Goal: Task Accomplishment & Management: Manage account settings

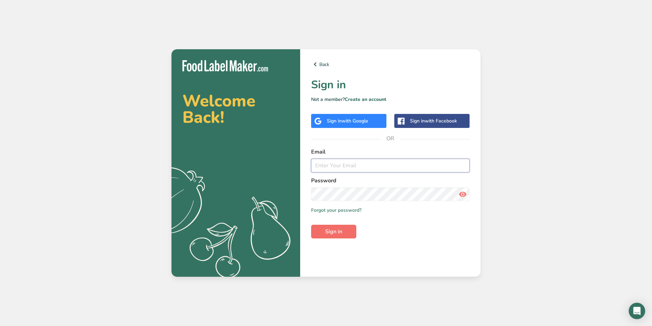
type input "[PERSON_NAME][EMAIL_ADDRESS][DOMAIN_NAME]"
click at [346, 236] on button "Sign in" at bounding box center [333, 232] width 45 height 14
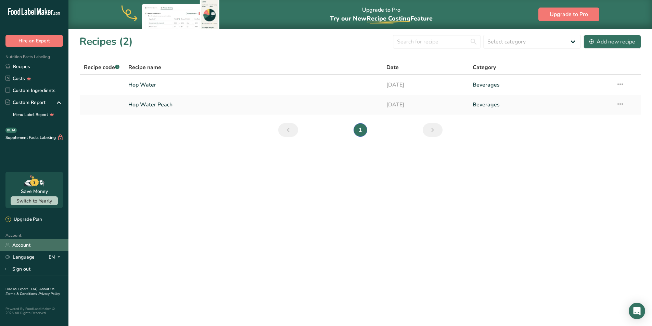
click at [32, 242] on link "Account" at bounding box center [34, 245] width 68 height 12
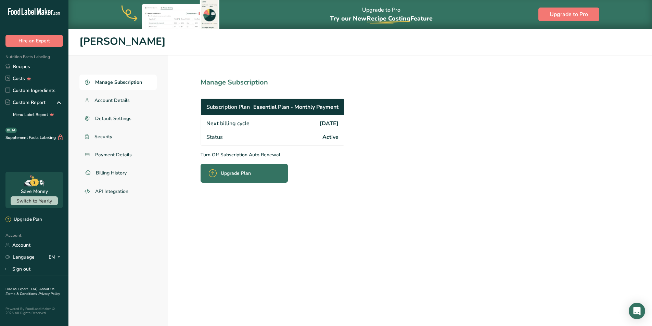
click at [266, 154] on p "Turn Off Subscription Auto Renewal" at bounding box center [287, 154] width 174 height 7
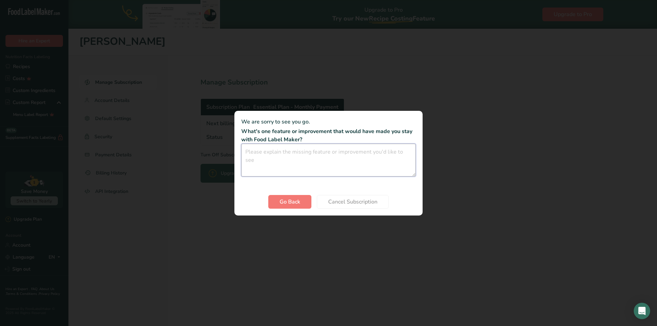
click at [295, 157] on textarea "Cancel subscription modal" at bounding box center [328, 160] width 174 height 33
click at [340, 162] on textarea "a punch card option would be nice. ie: pay for 10 recipes/NFT downloads that wa…" at bounding box center [328, 160] width 174 height 33
type textarea "a punch card option would be nice. ie: pay for 10 recipes/NFT downloads that wa…"
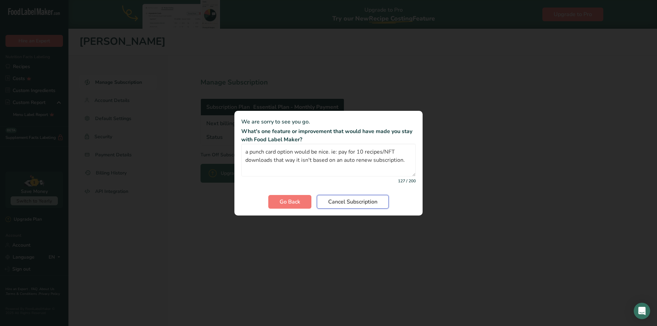
click at [340, 201] on span "Cancel Subscription" at bounding box center [352, 202] width 49 height 8
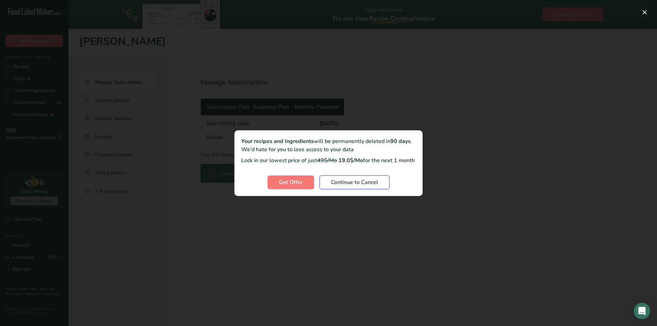
click at [354, 186] on span "Continue to Cancel" at bounding box center [354, 182] width 47 height 8
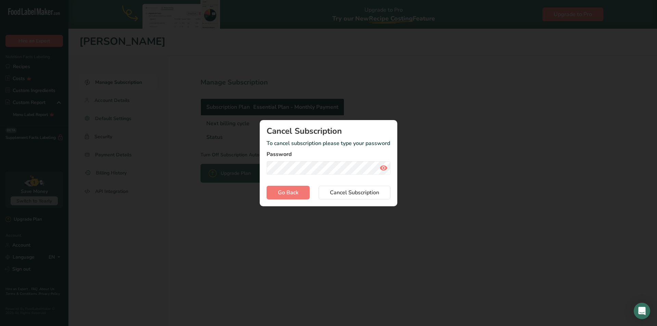
click at [385, 167] on icon "Cancel subscription modal" at bounding box center [383, 168] width 8 height 12
click at [354, 196] on span "Cancel Subscription" at bounding box center [354, 192] width 49 height 8
